Goal: Information Seeking & Learning: Learn about a topic

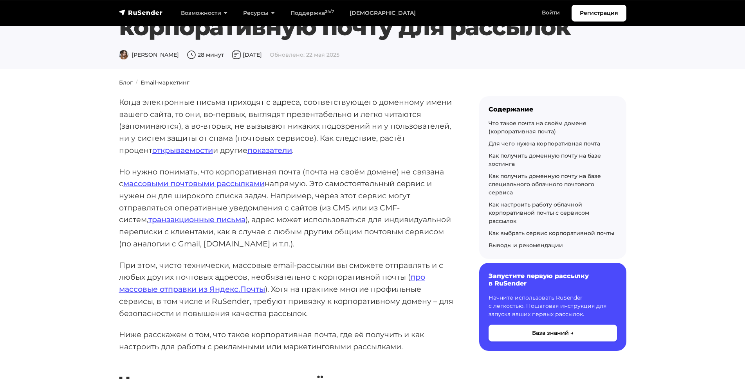
scroll to position [79, 0]
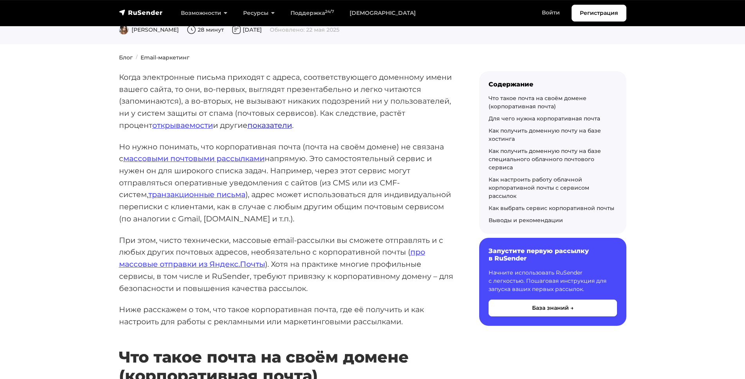
click at [247, 121] on link "показатели" at bounding box center [269, 125] width 45 height 9
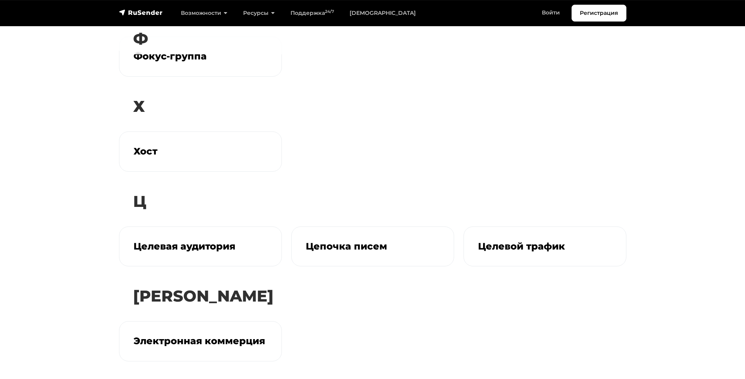
scroll to position [2689, 0]
